Goal: Transaction & Acquisition: Purchase product/service

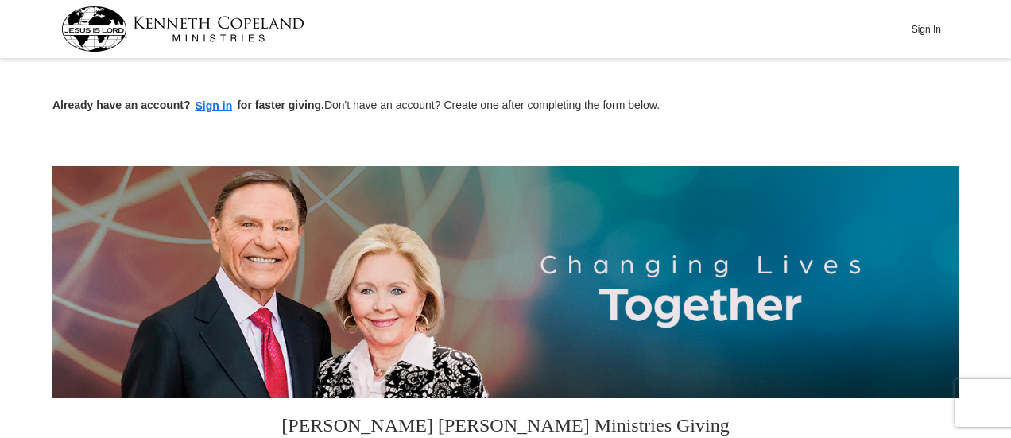
drag, startPoint x: 1014, startPoint y: 18, endPoint x: 1009, endPoint y: 36, distance: 18.1
click at [802, 75] on div "Already have an account? Sign in for faster giving. Don't have an account? Crea…" at bounding box center [505, 90] width 906 height 52
click at [793, 106] on p "Already have an account? Sign in for faster giving. Don't have an account? Crea…" at bounding box center [505, 106] width 906 height 18
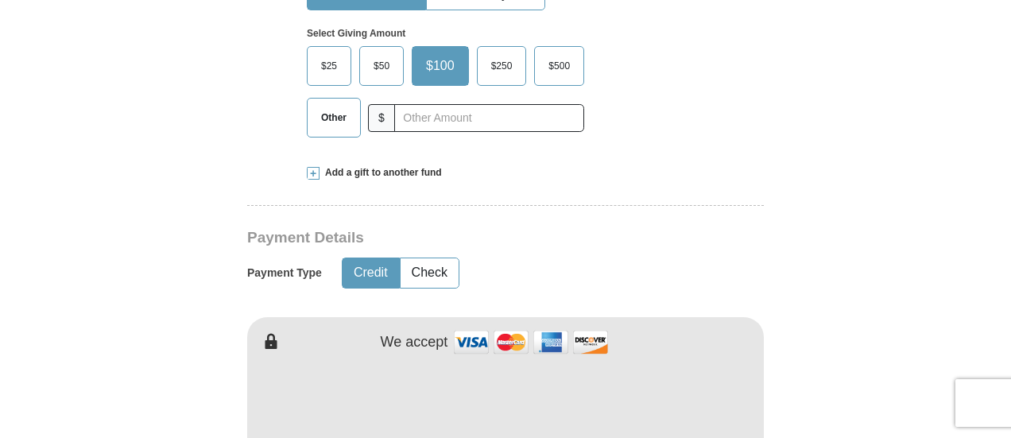
scroll to position [619, 0]
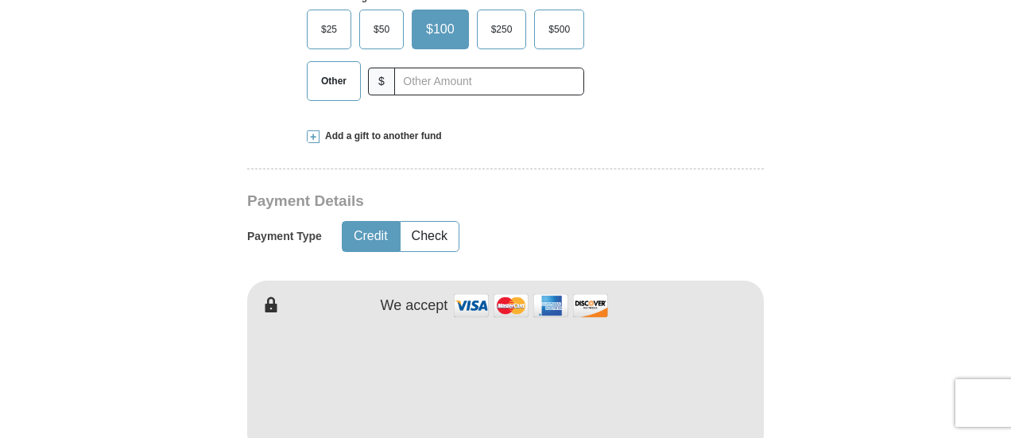
click at [315, 136] on span at bounding box center [313, 136] width 13 height 13
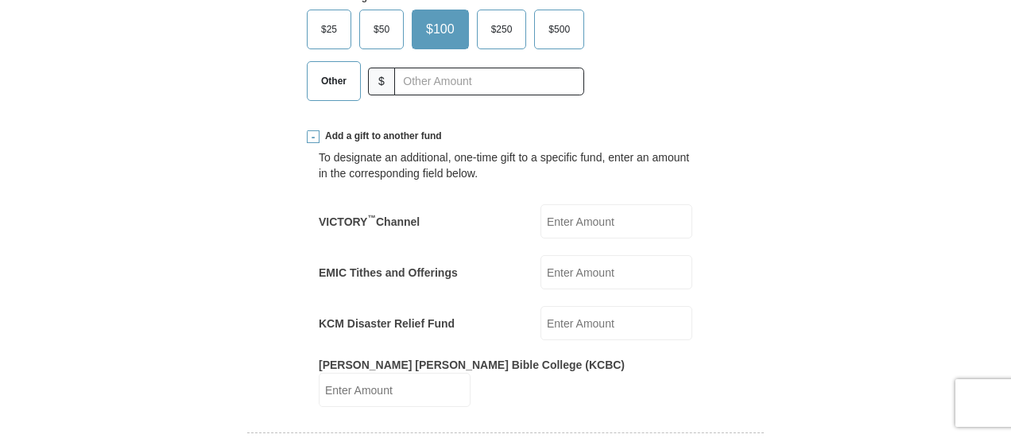
click at [566, 271] on input "EMIC Tithes and Offerings" at bounding box center [616, 272] width 152 height 34
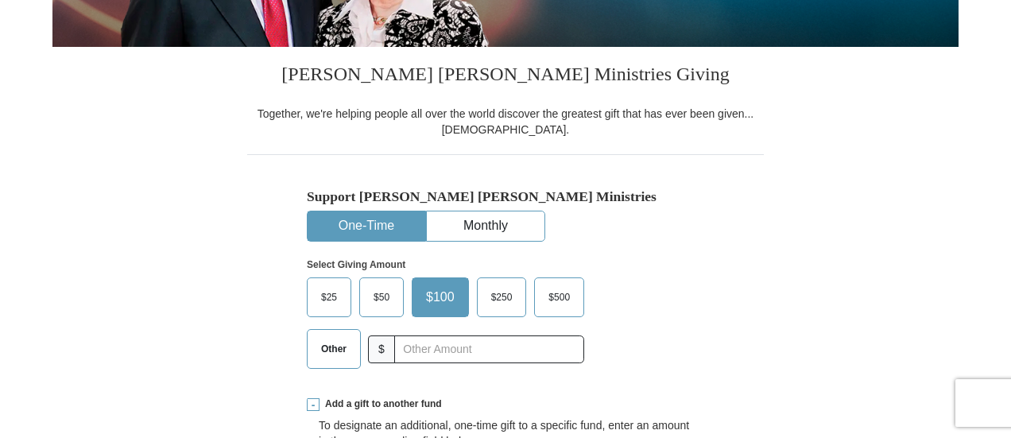
scroll to position [359, 0]
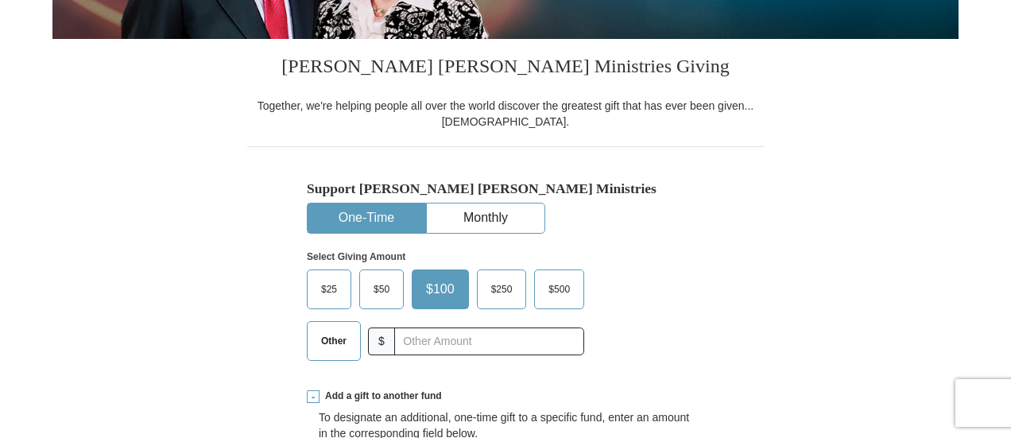
type input "1000"
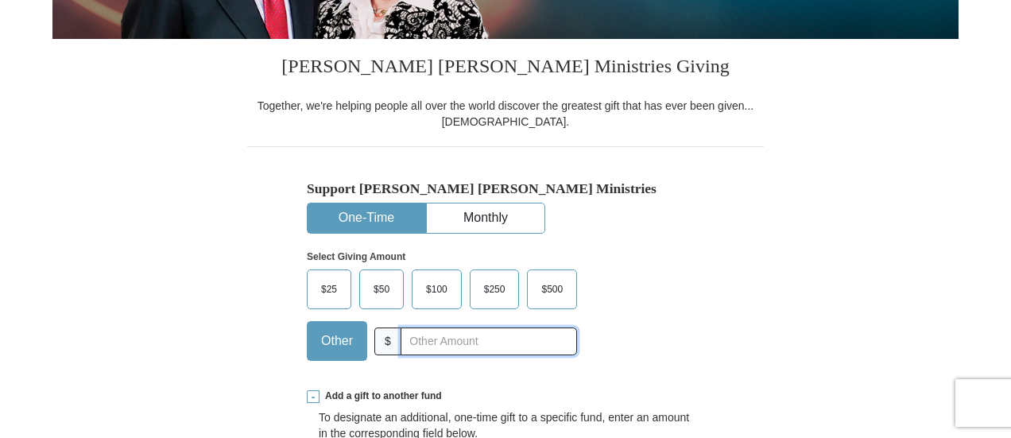
click at [407, 340] on input "text" at bounding box center [489, 341] width 176 height 28
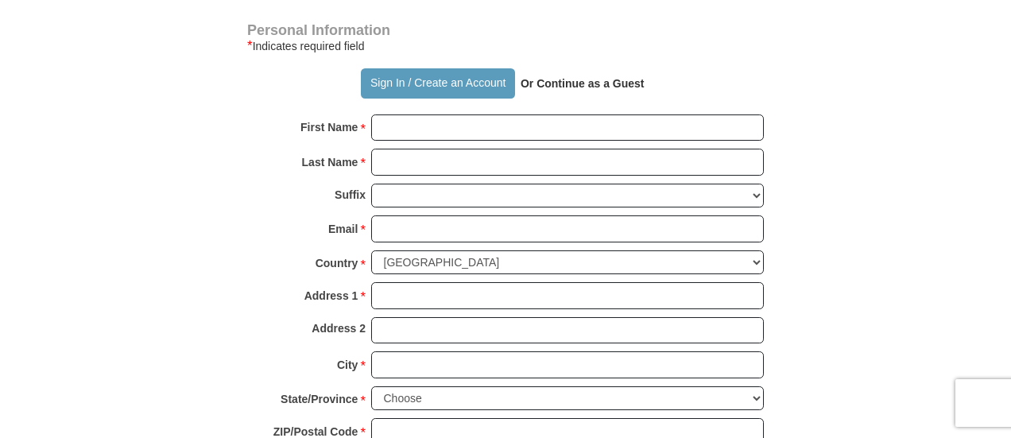
scroll to position [1353, 0]
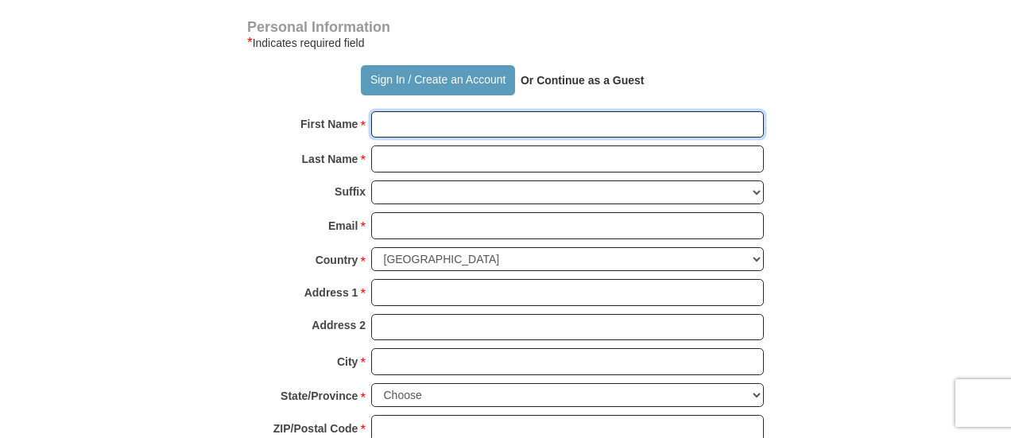
click at [403, 111] on input "First Name *" at bounding box center [567, 124] width 393 height 27
type input "[PERSON_NAME]"
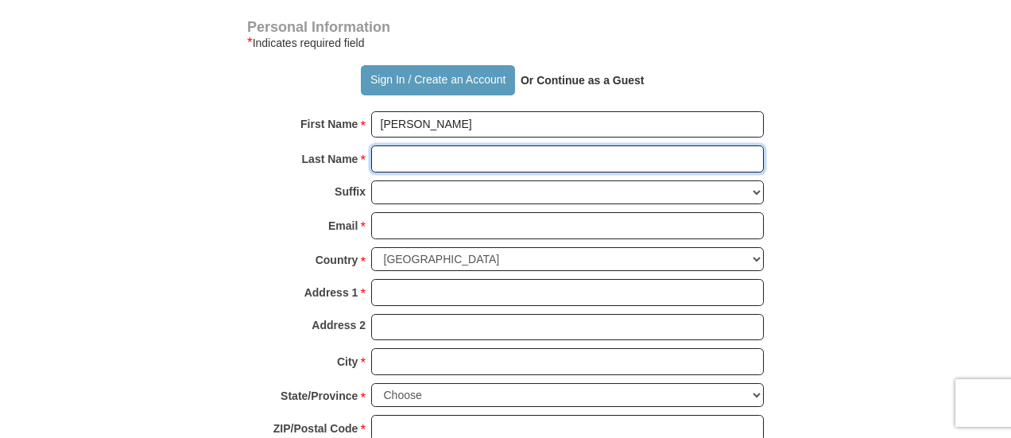
click at [455, 145] on input "Last Name *" at bounding box center [567, 158] width 393 height 27
type input "[PERSON_NAME]"
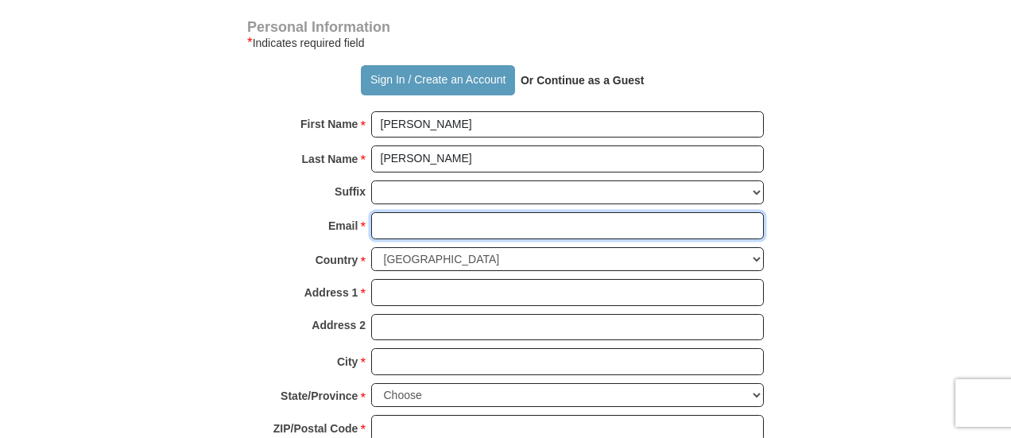
click at [463, 212] on input "Email *" at bounding box center [567, 225] width 393 height 27
type input "[EMAIL_ADDRESS][DOMAIN_NAME]"
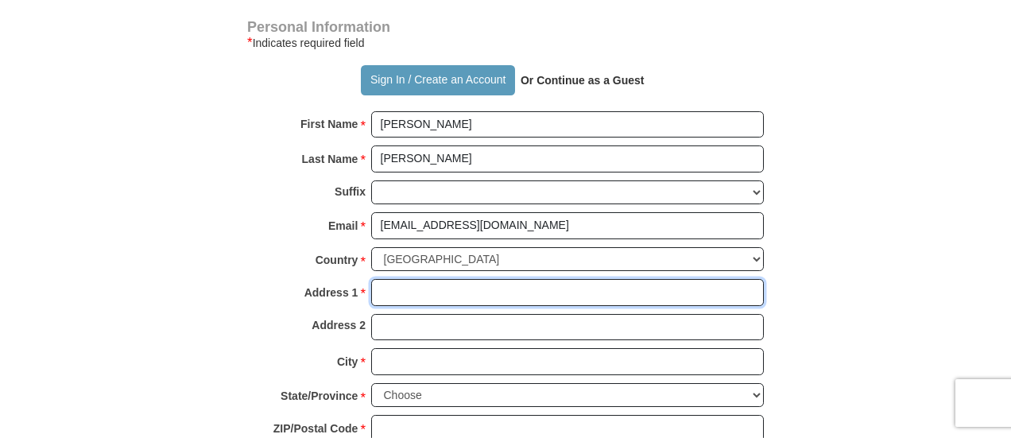
click at [426, 279] on input "Address 1 *" at bounding box center [567, 292] width 393 height 27
type input "[STREET_ADDRESS]"
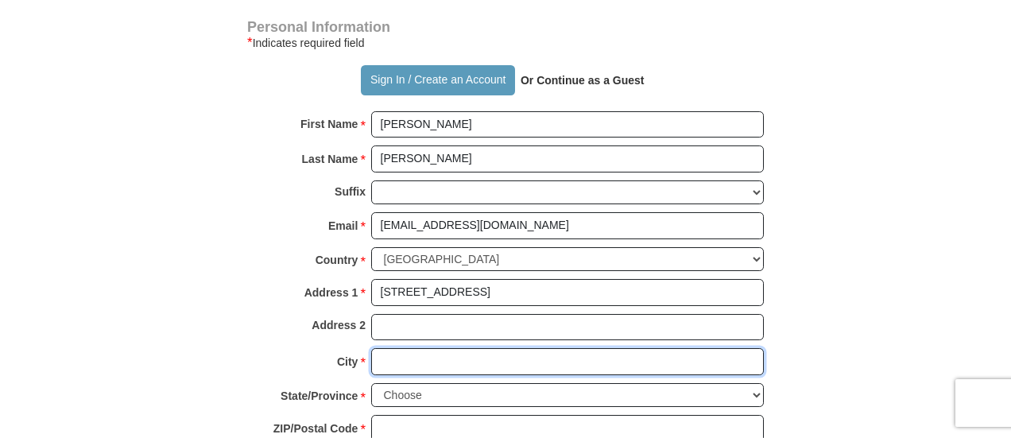
click at [413, 348] on input "City *" at bounding box center [567, 361] width 393 height 27
type input "Kapolei"
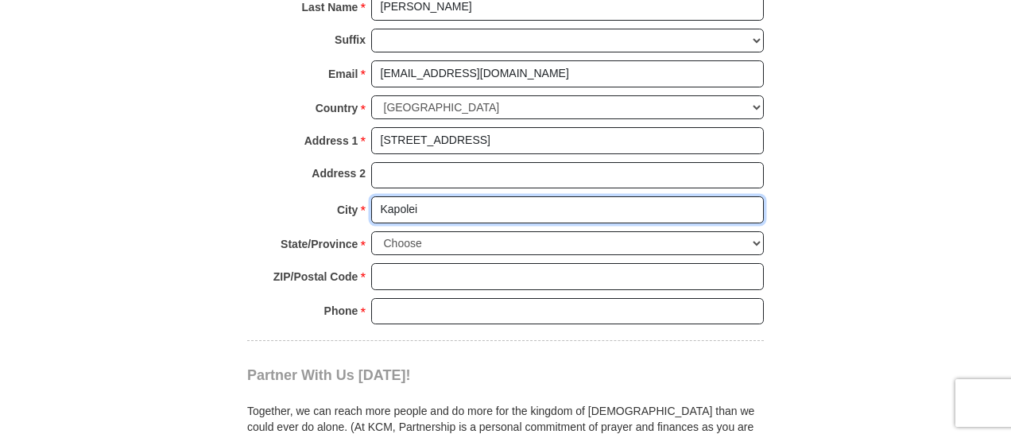
scroll to position [1537, 0]
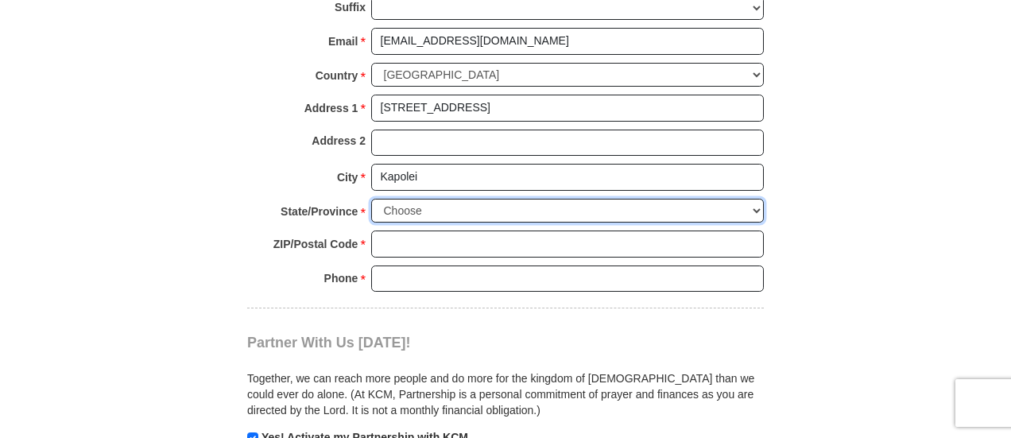
click at [758, 199] on select "Choose [US_STATE] [US_STATE] [US_STATE] [US_STATE] [US_STATE] Armed Forces Amer…" at bounding box center [567, 211] width 393 height 25
select select "HI"
click at [371, 199] on select "Choose [US_STATE] [US_STATE] [US_STATE] [US_STATE] [US_STATE] Armed Forces Amer…" at bounding box center [567, 211] width 393 height 25
click at [424, 230] on input "ZIP/Postal Code *" at bounding box center [567, 243] width 393 height 27
type input "96707"
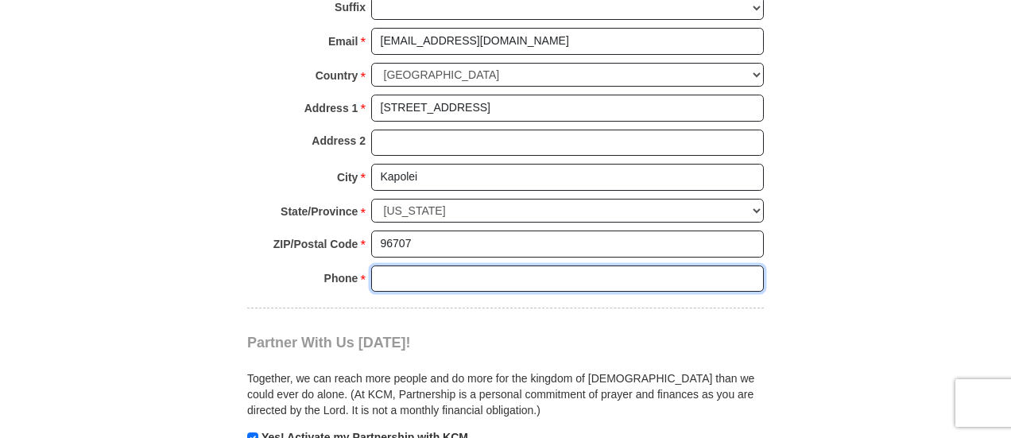
click at [463, 265] on input "Phone * *" at bounding box center [567, 278] width 393 height 27
type input "[PHONE_NUMBER]"
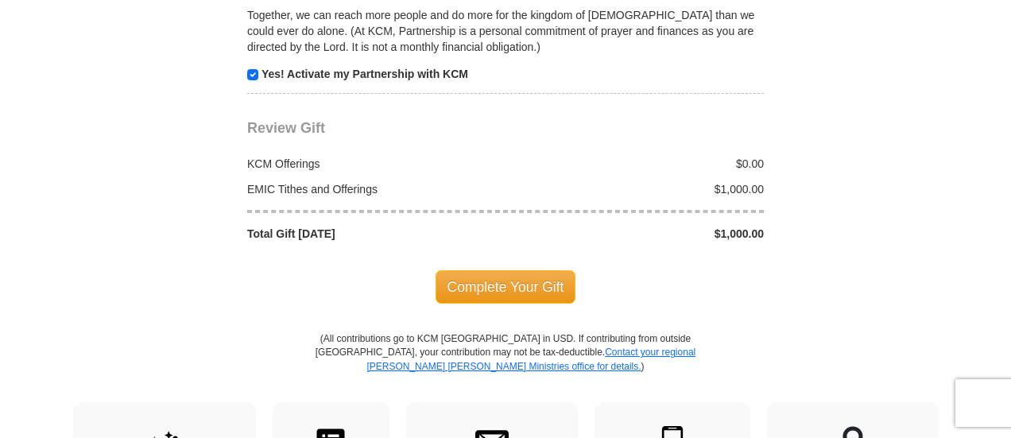
scroll to position [1896, 0]
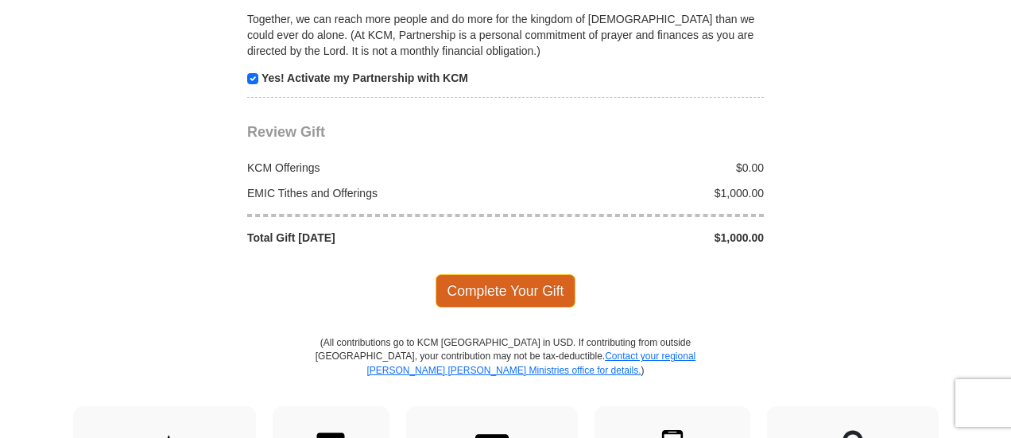
click at [501, 274] on span "Complete Your Gift" at bounding box center [506, 290] width 141 height 33
